Goal: Transaction & Acquisition: Purchase product/service

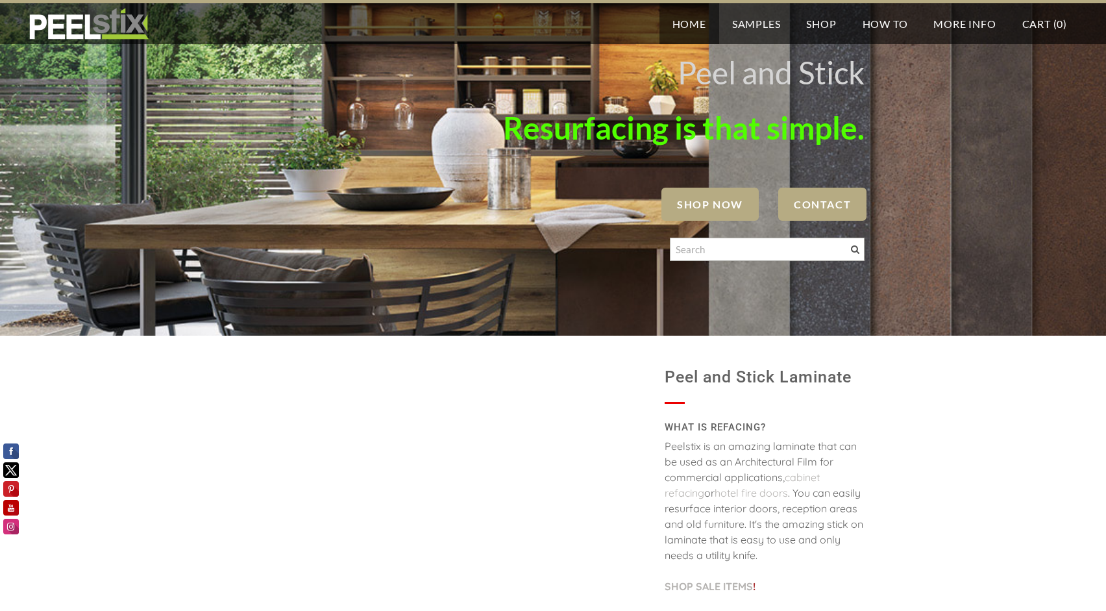
click at [723, 201] on span "SHOP NOW" at bounding box center [710, 204] width 97 height 33
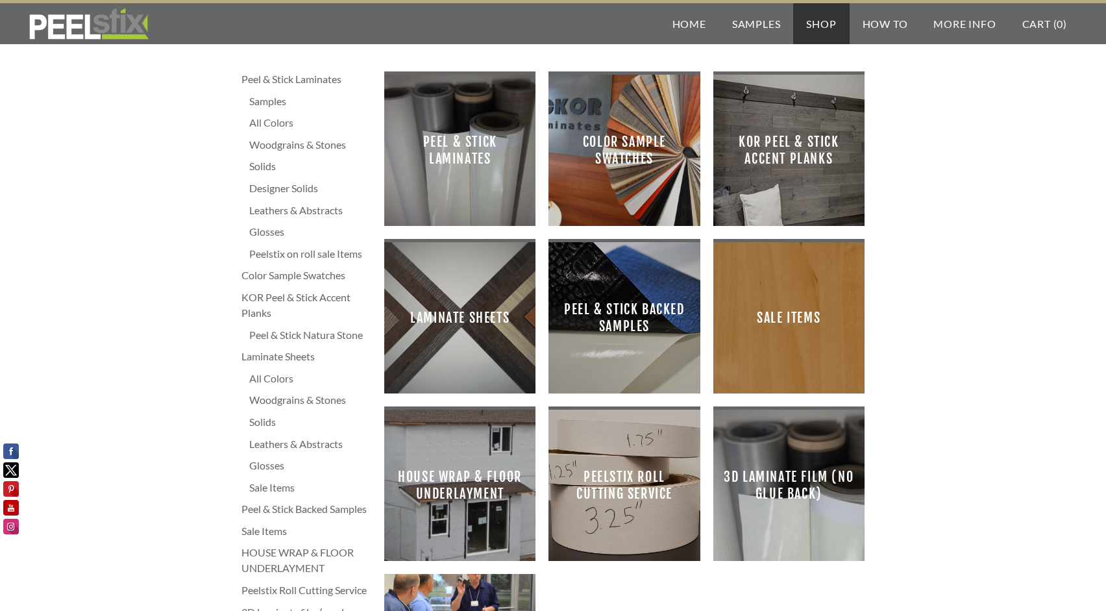
click at [288, 257] on div "Peelstix on roll sale Items" at bounding box center [310, 254] width 122 height 16
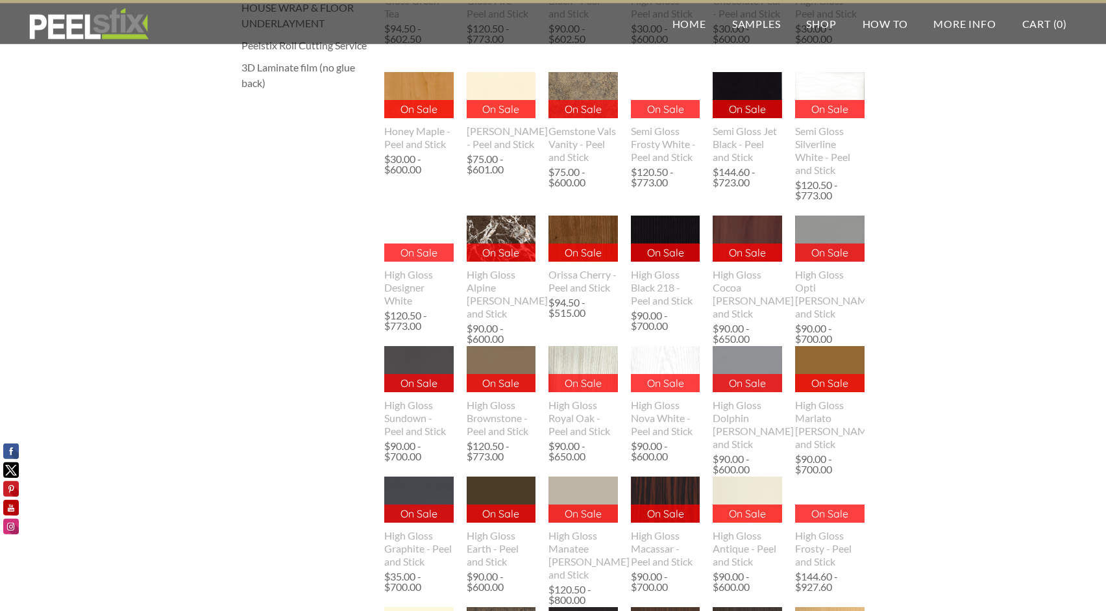
scroll to position [459, 0]
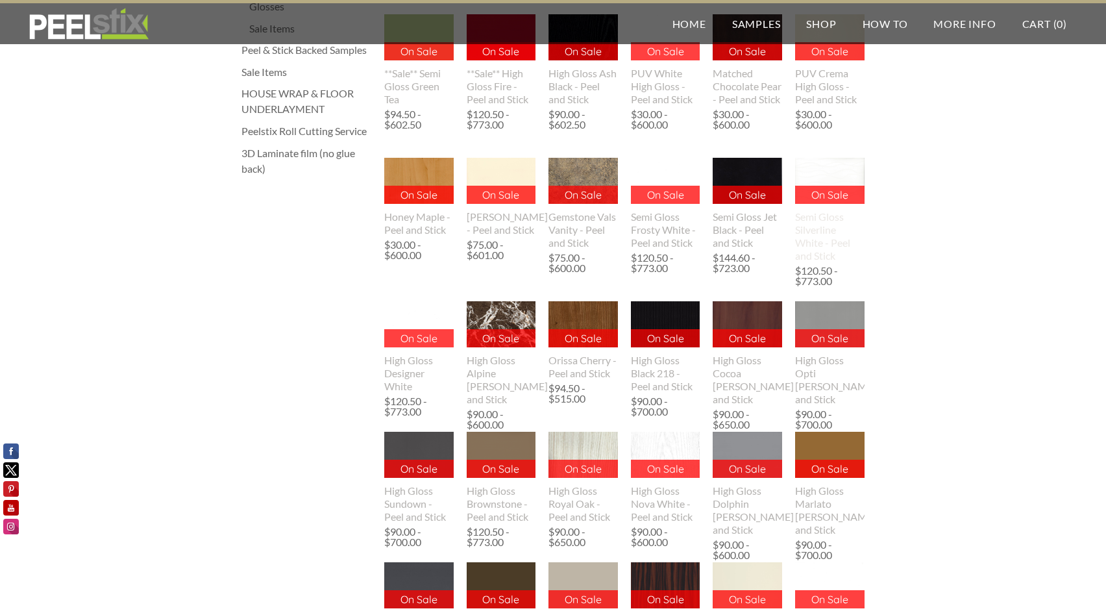
click at [836, 179] on img at bounding box center [829, 181] width 69 height 46
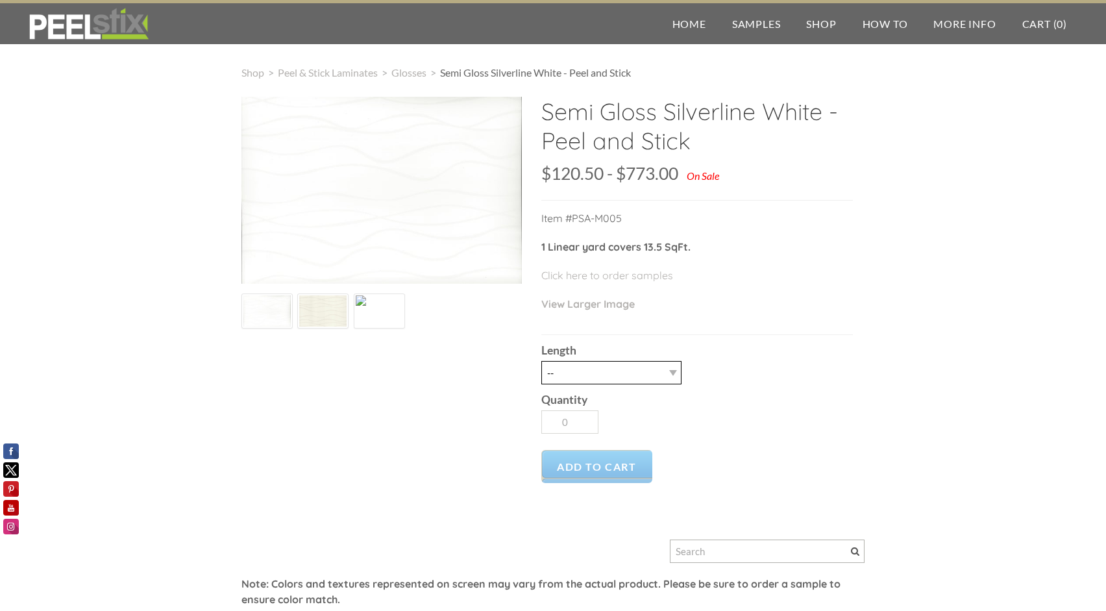
click at [542, 361] on select "-- 3LY 10LY 30LY Five sheets of 4'X8' HPL" at bounding box center [612, 372] width 140 height 23
